Goal: Transaction & Acquisition: Purchase product/service

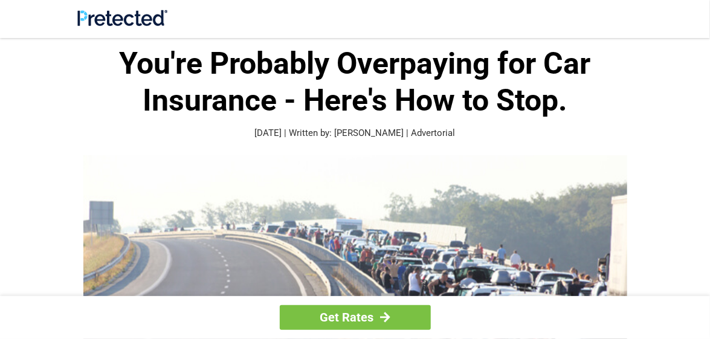
drag, startPoint x: 0, startPoint y: 28, endPoint x: -133, endPoint y: 15, distance: 133.7
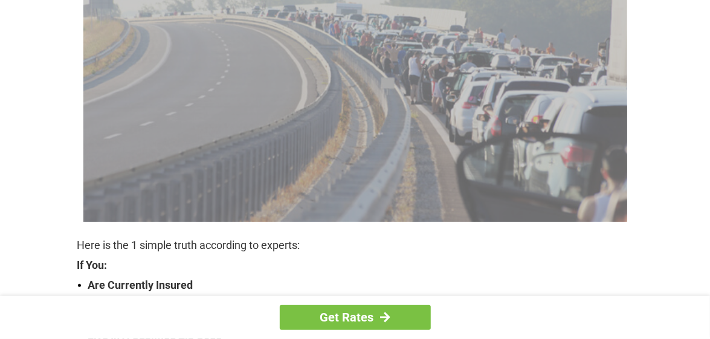
scroll to position [242, 0]
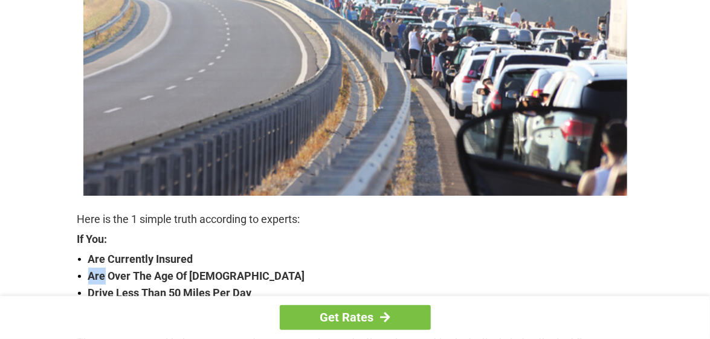
drag, startPoint x: 1, startPoint y: 206, endPoint x: 27, endPoint y: 116, distance: 93.6
drag, startPoint x: 0, startPoint y: 267, endPoint x: -125, endPoint y: 250, distance: 126.4
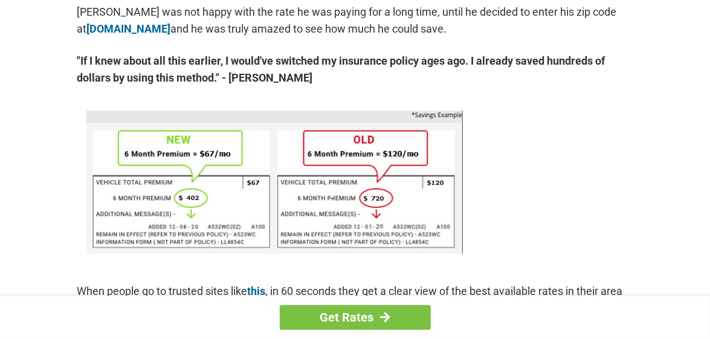
scroll to position [726, 0]
